Goal: Task Accomplishment & Management: Manage account settings

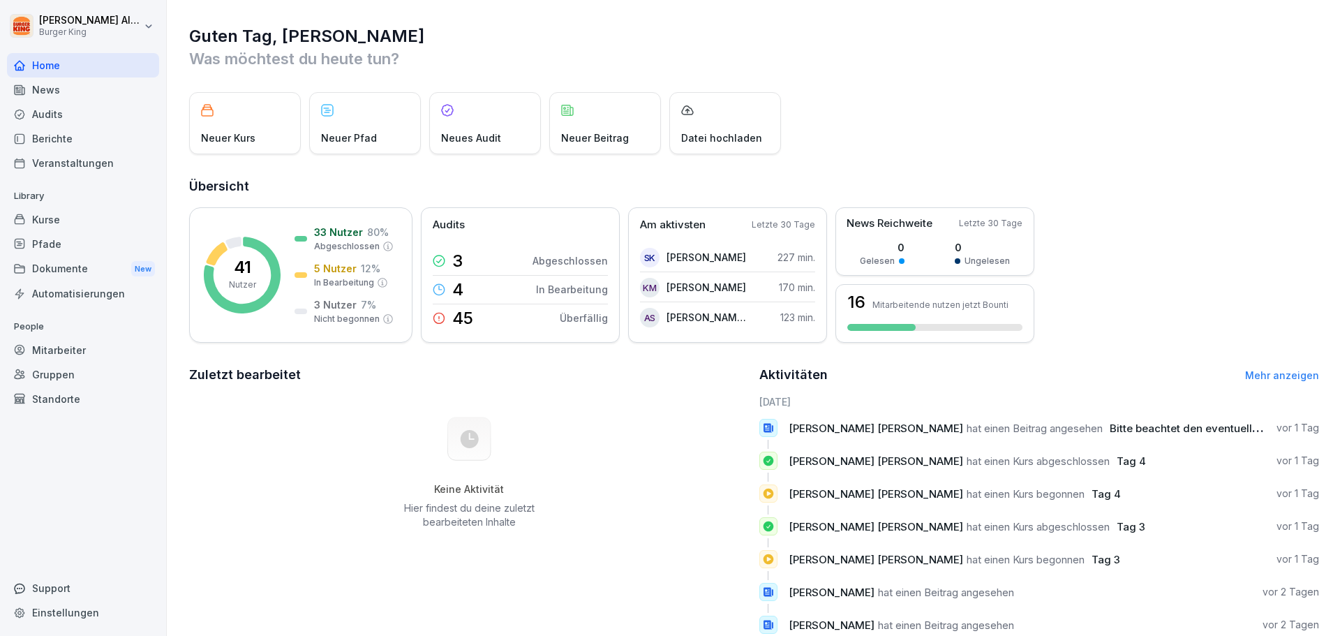
click at [66, 363] on div "Gruppen" at bounding box center [83, 374] width 152 height 24
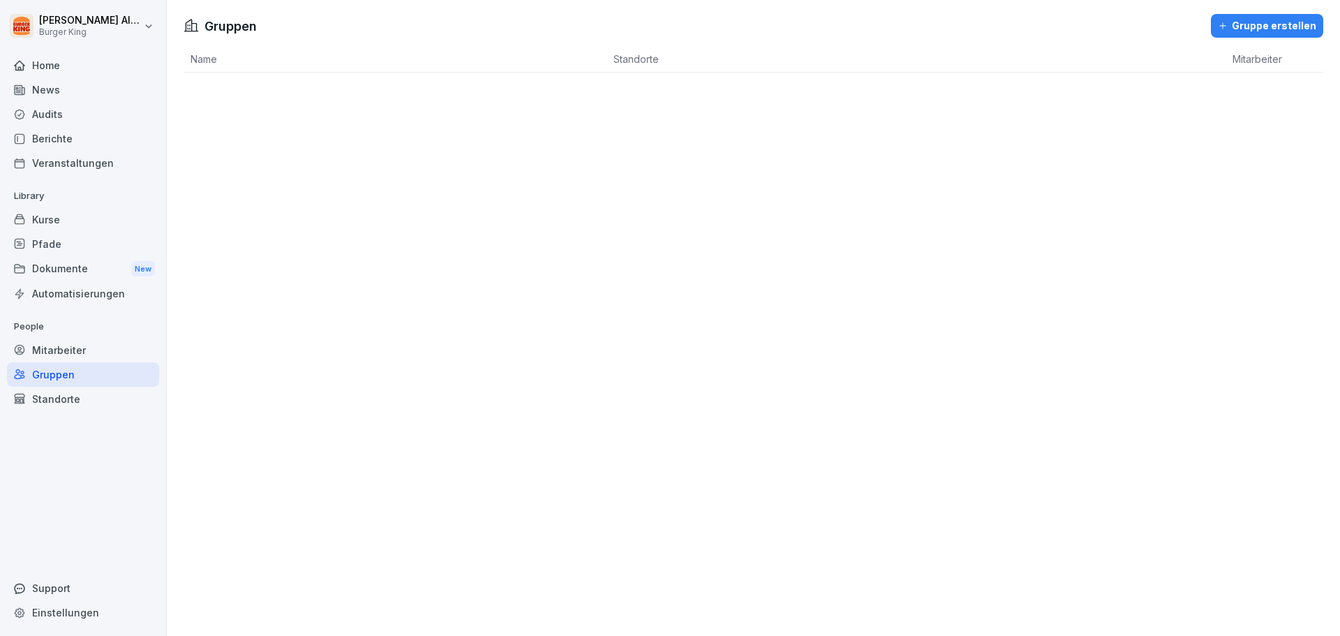
click at [63, 343] on div "Mitarbeiter" at bounding box center [83, 350] width 152 height 24
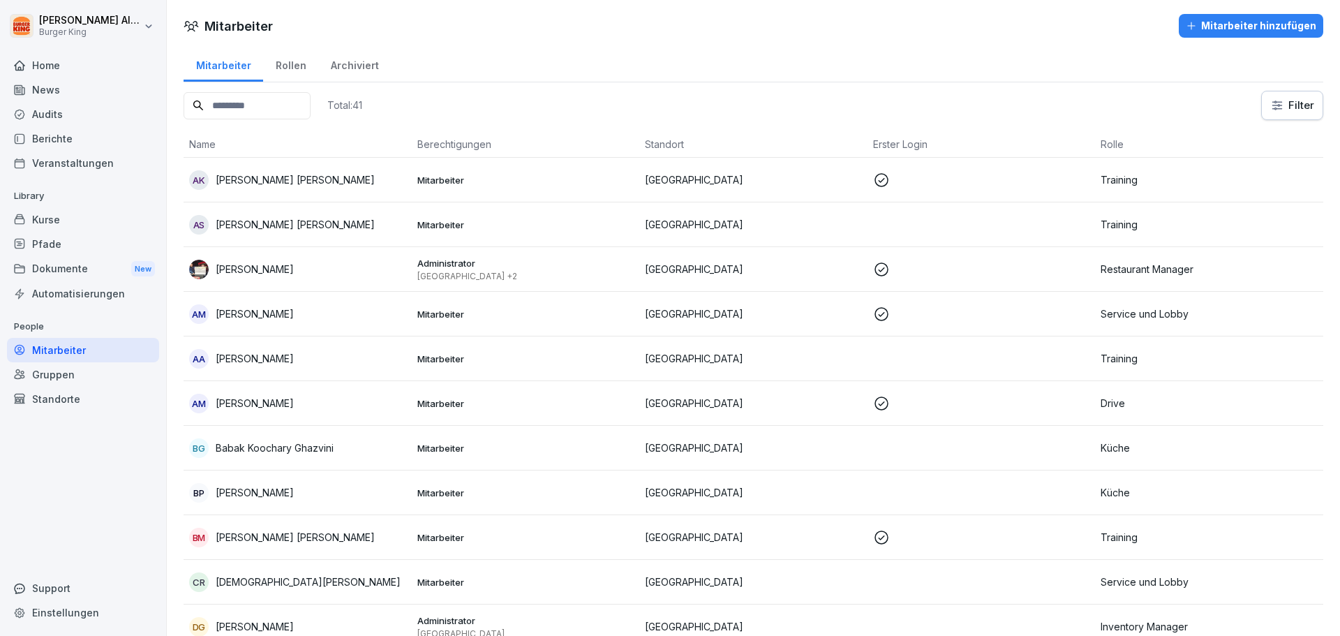
click at [1061, 251] on td at bounding box center [981, 269] width 228 height 45
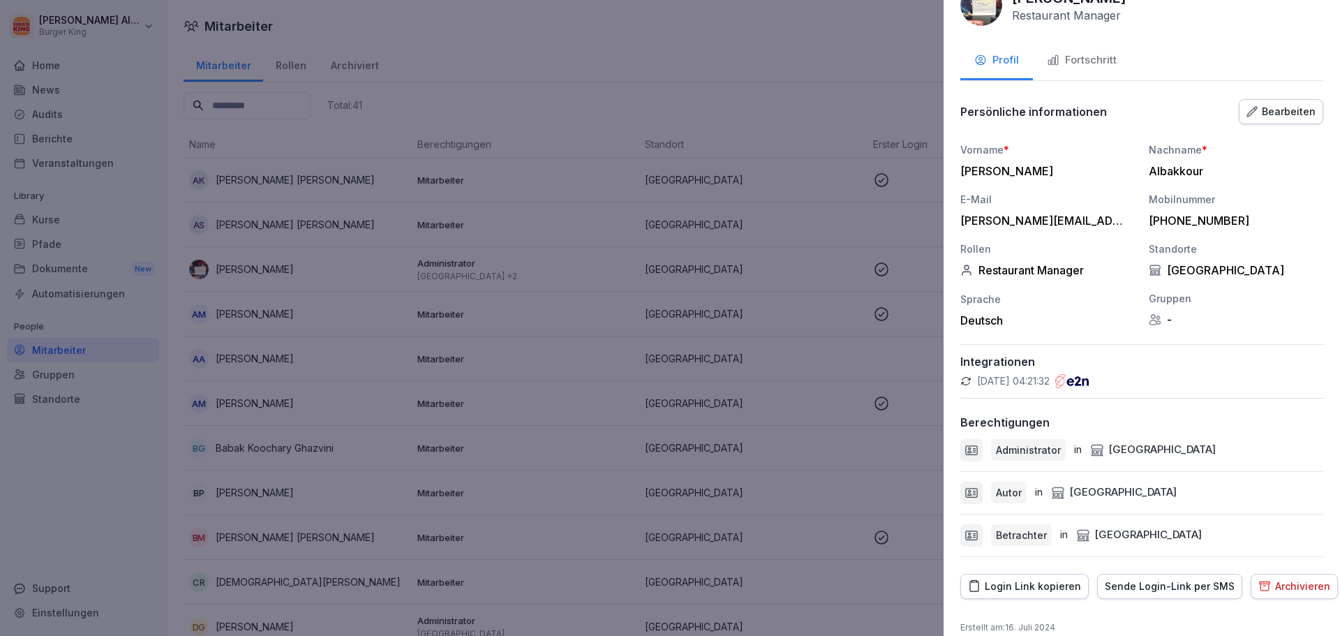
scroll to position [53, 0]
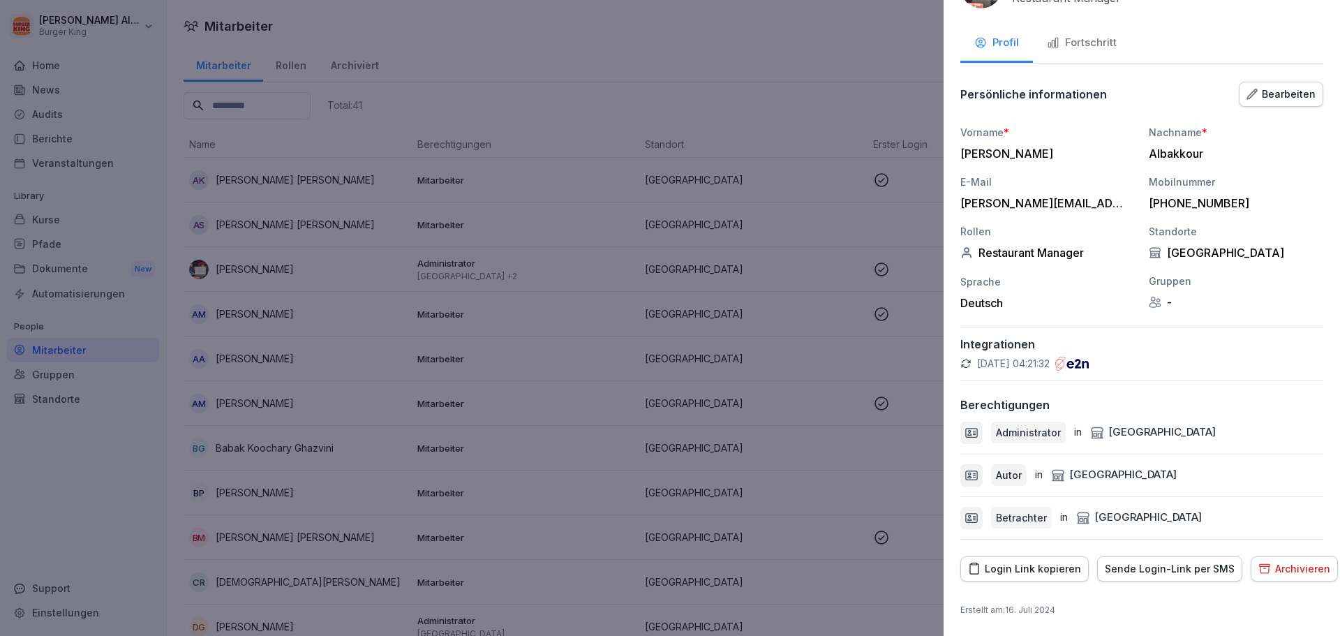
click at [1019, 573] on div "Login Link kopieren" at bounding box center [1024, 568] width 113 height 15
